Goal: Task Accomplishment & Management: Manage account settings

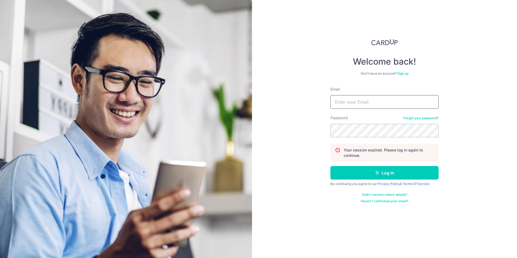
type input "[EMAIL_ADDRESS][DOMAIN_NAME]"
click at [414, 171] on button "Log in" at bounding box center [384, 173] width 108 height 14
